Goal: Find specific page/section: Find specific page/section

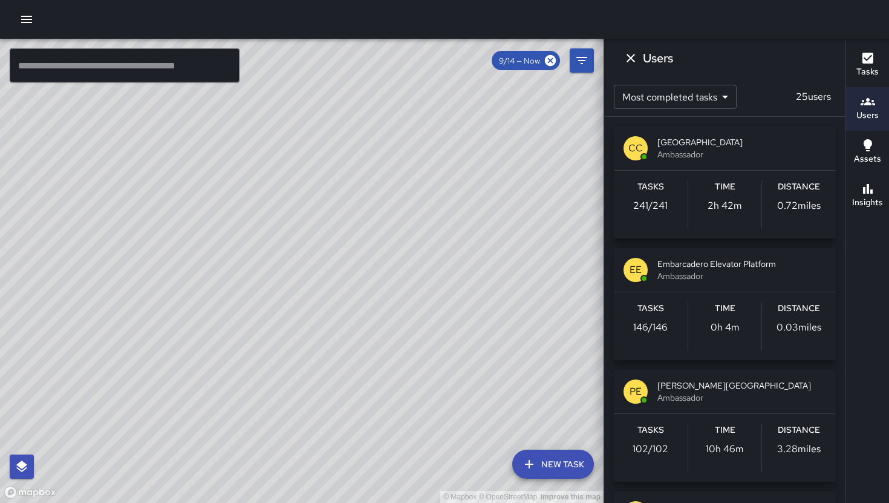
scroll to position [611, 0]
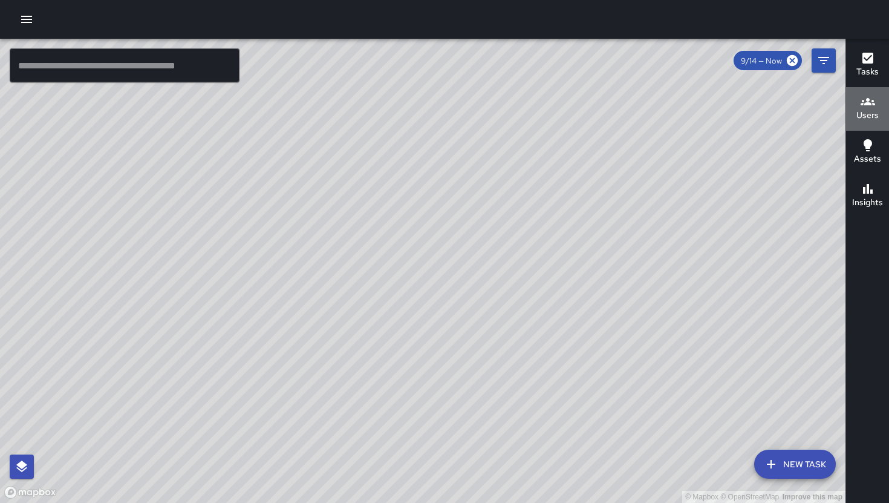
click at [868, 114] on h6 "Users" at bounding box center [867, 115] width 22 height 13
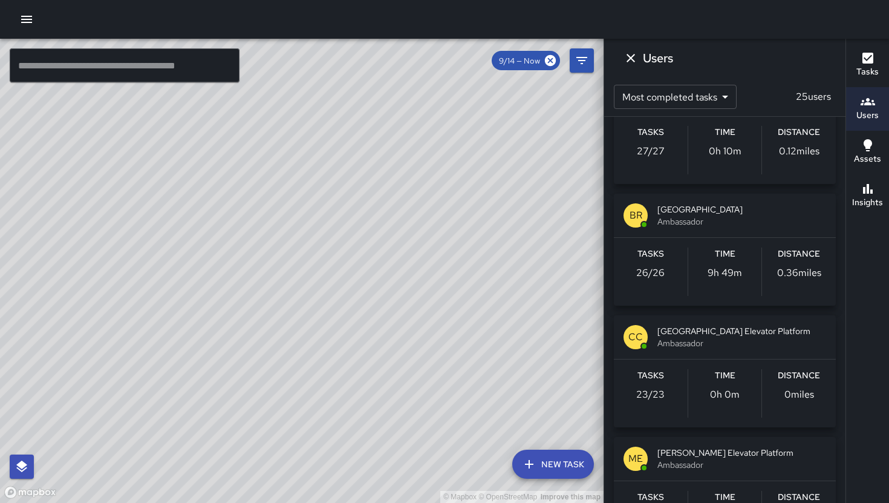
scroll to position [1150, 0]
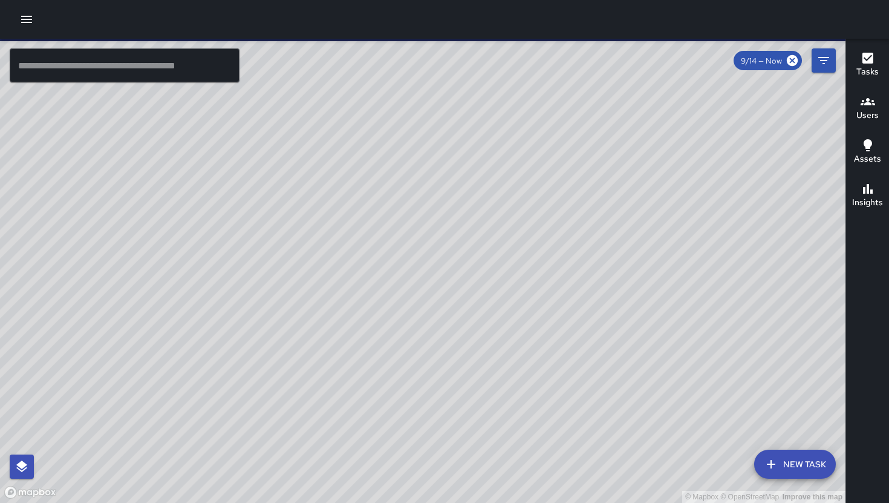
click at [869, 114] on h6 "Users" at bounding box center [867, 115] width 22 height 13
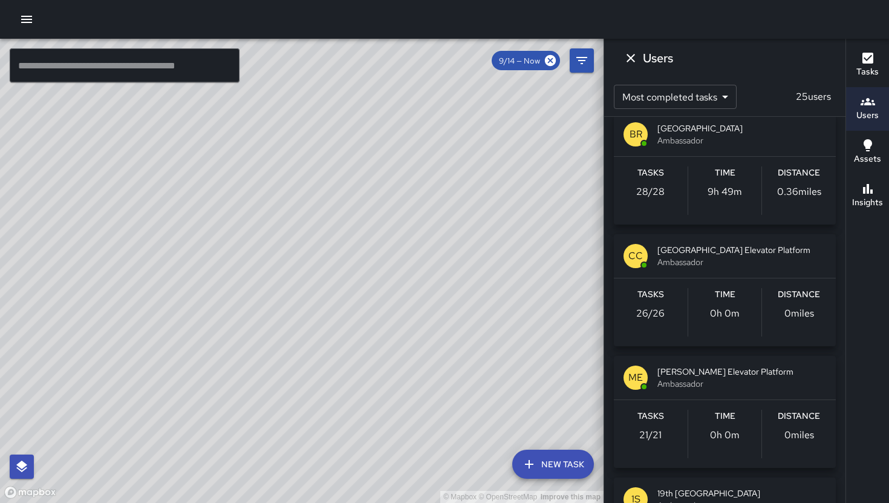
scroll to position [1229, 0]
